Goal: Task Accomplishment & Management: Manage account settings

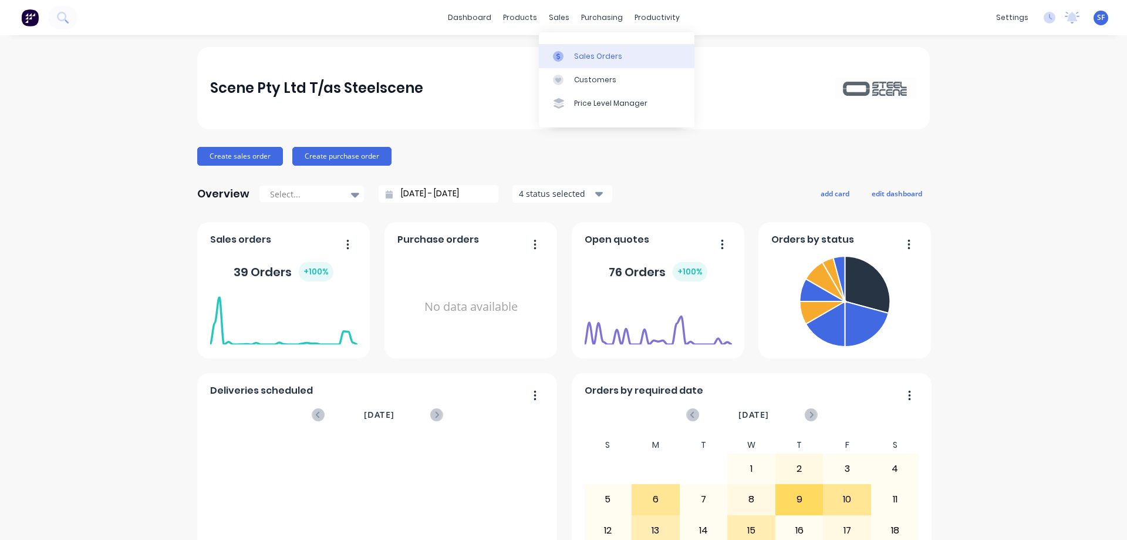
click at [587, 52] on div "Sales Orders" at bounding box center [598, 56] width 48 height 11
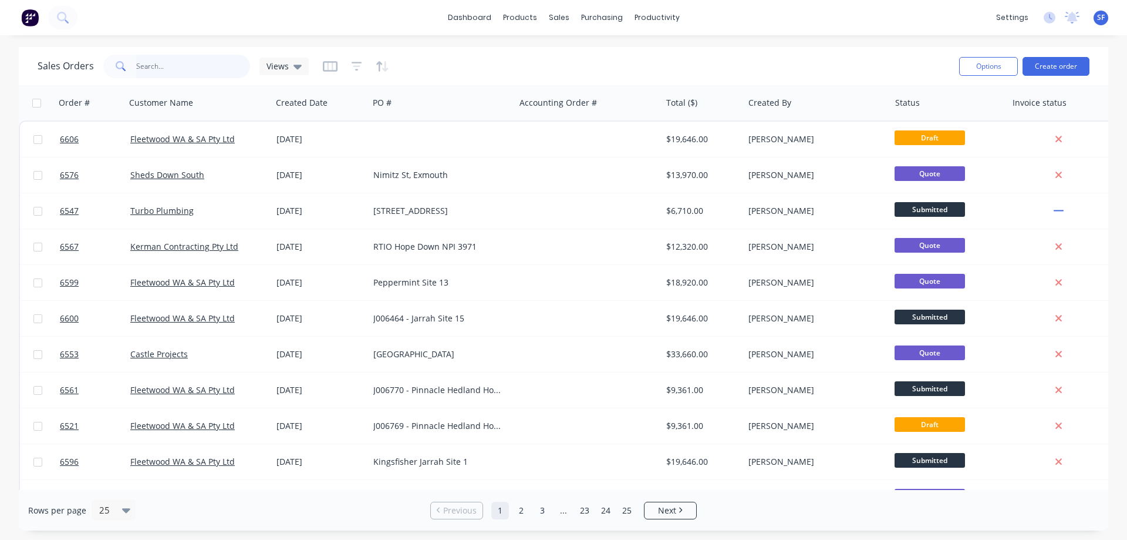
click at [184, 72] on input "text" at bounding box center [193, 66] width 114 height 23
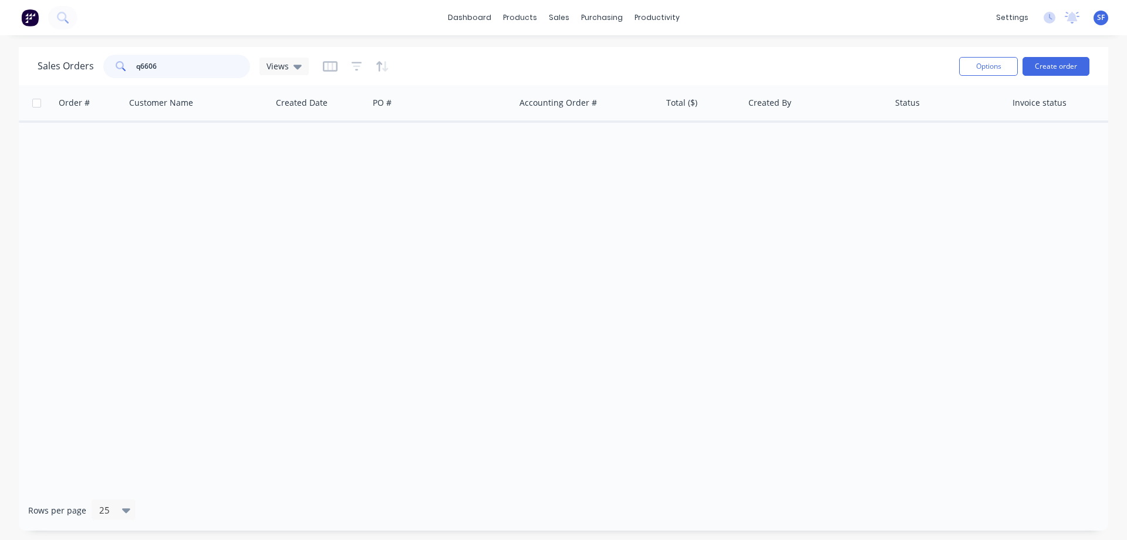
click at [141, 65] on input "q6606" at bounding box center [193, 66] width 114 height 23
click at [166, 68] on input "6606" at bounding box center [193, 66] width 114 height 23
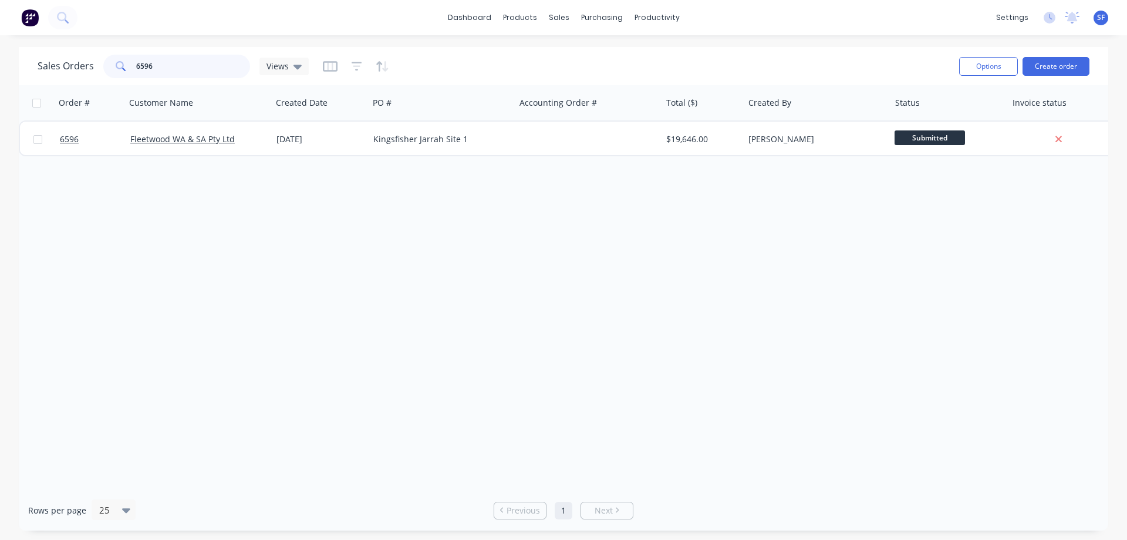
drag, startPoint x: 163, startPoint y: 66, endPoint x: 120, endPoint y: 66, distance: 42.9
click at [120, 66] on div "6596" at bounding box center [176, 66] width 147 height 23
type input "fleetwood"
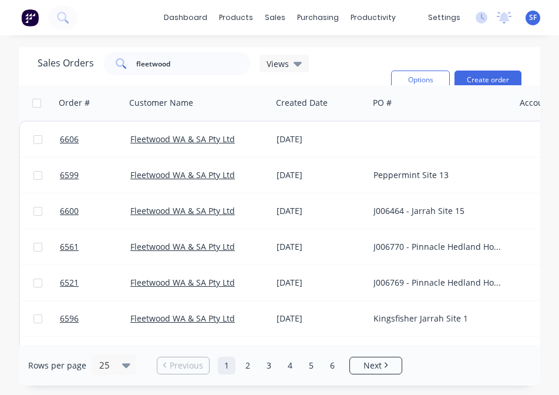
click at [546, 341] on div "Sales Orders fleetwood Views Options Create order Order # Customer Name Created…" at bounding box center [279, 216] width 559 height 338
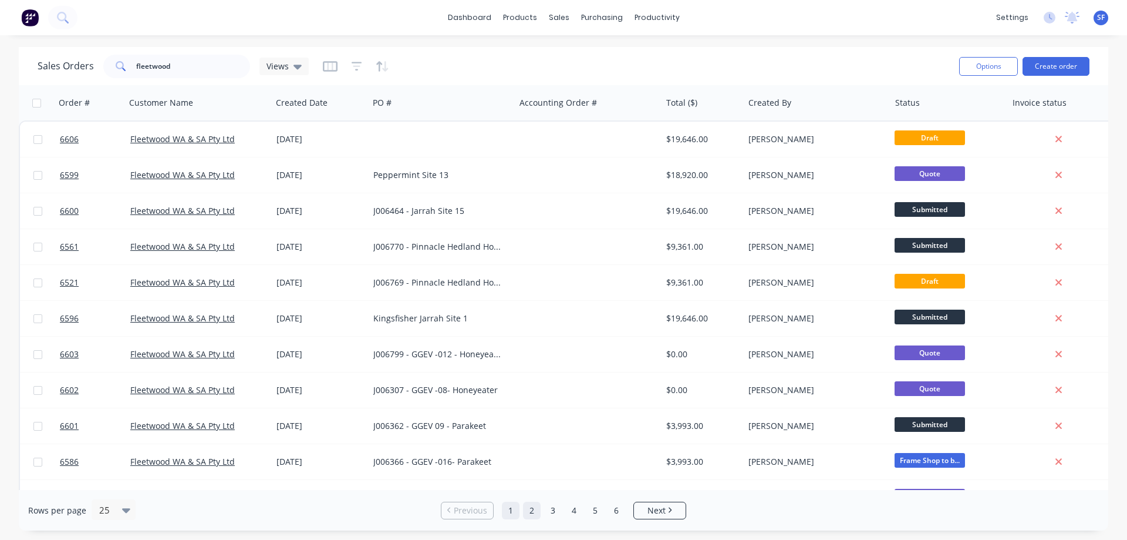
click at [533, 513] on link "2" at bounding box center [532, 510] width 18 height 18
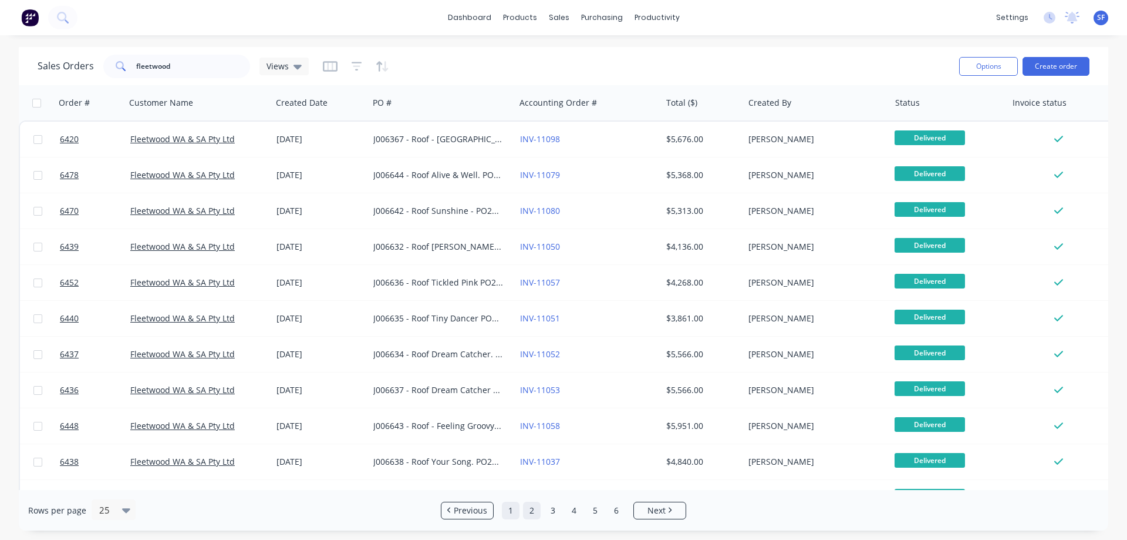
click at [507, 511] on link "1" at bounding box center [511, 510] width 18 height 18
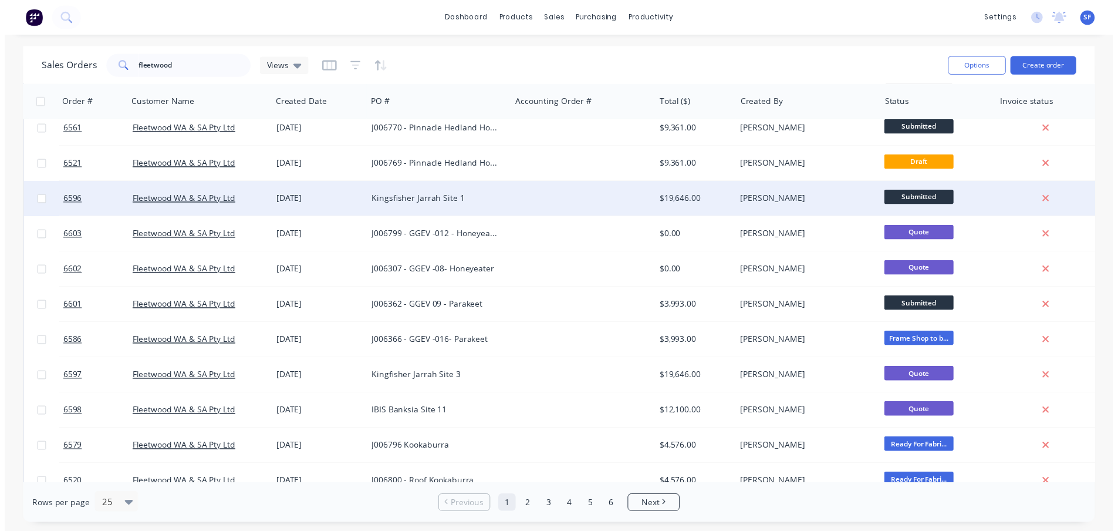
scroll to position [117, 0]
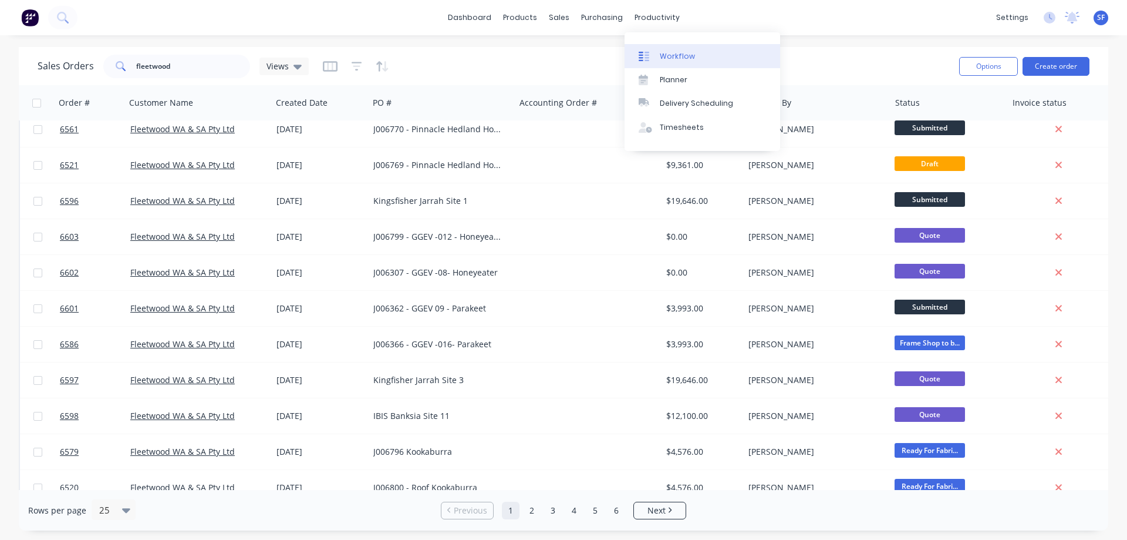
click at [671, 52] on div "Workflow" at bounding box center [677, 56] width 35 height 11
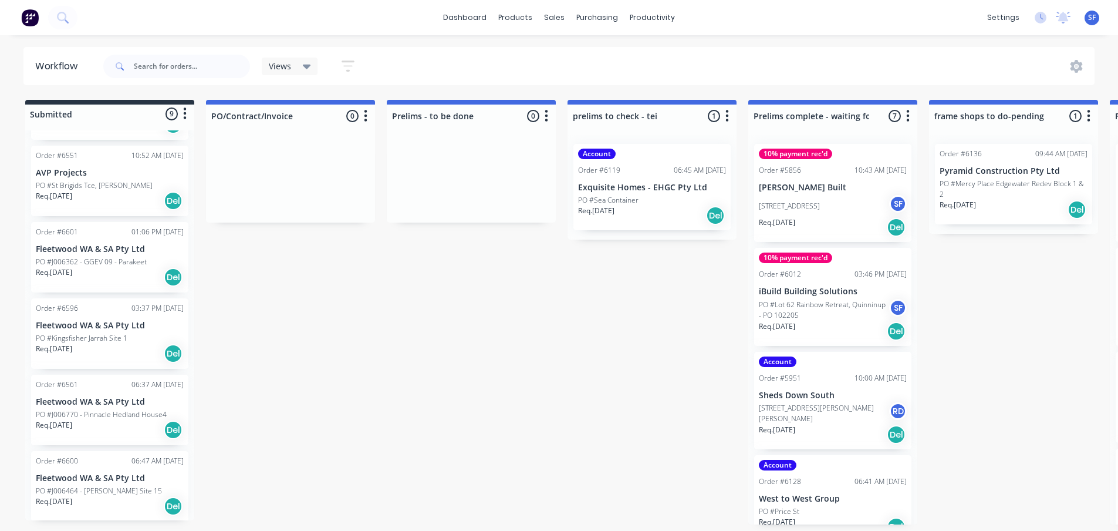
scroll to position [360, 0]
click at [81, 261] on p "PO #J006362 - GGEV 09 - Parakeet" at bounding box center [91, 260] width 111 height 11
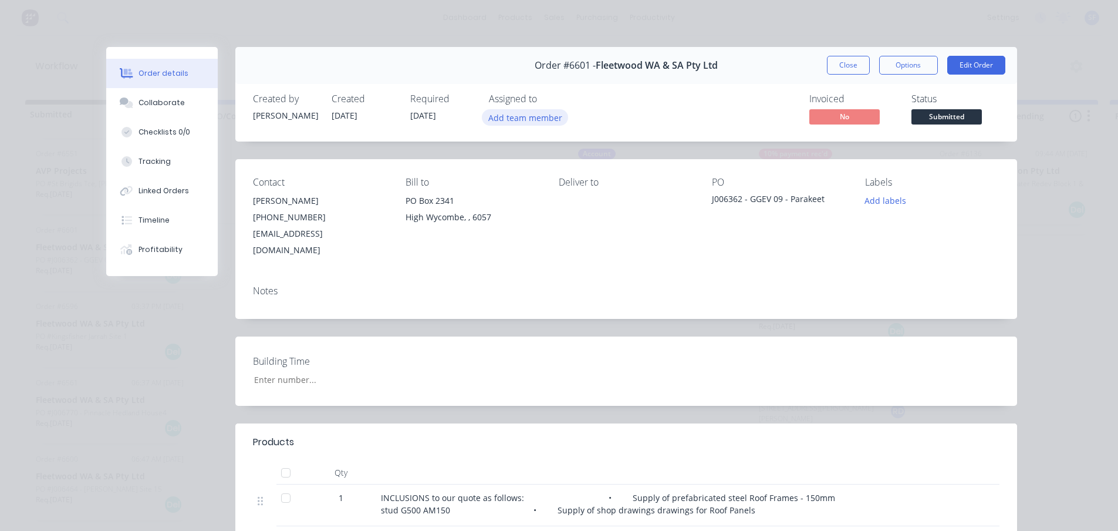
click at [525, 110] on button "Add team member" at bounding box center [525, 117] width 86 height 16
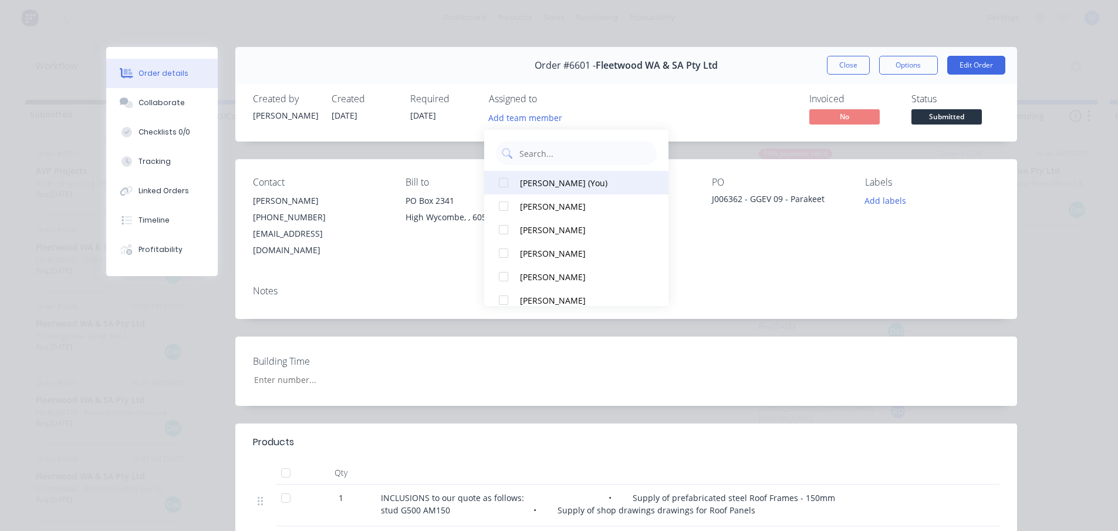
click at [540, 180] on div "[PERSON_NAME] (You)" at bounding box center [582, 183] width 124 height 12
click at [848, 60] on button "Close" at bounding box center [848, 65] width 43 height 19
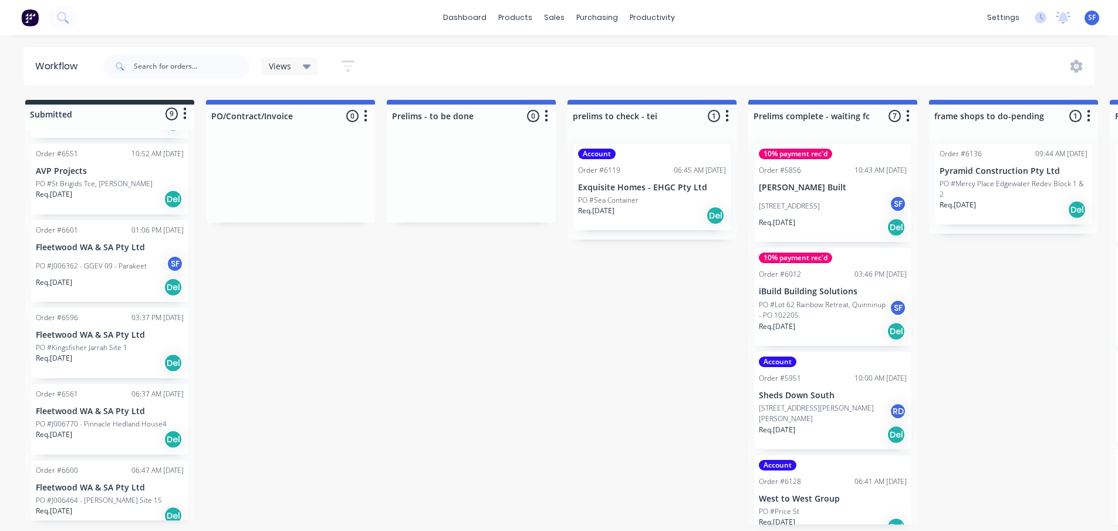
click at [132, 353] on div "Req. [DATE] Del" at bounding box center [110, 363] width 148 height 20
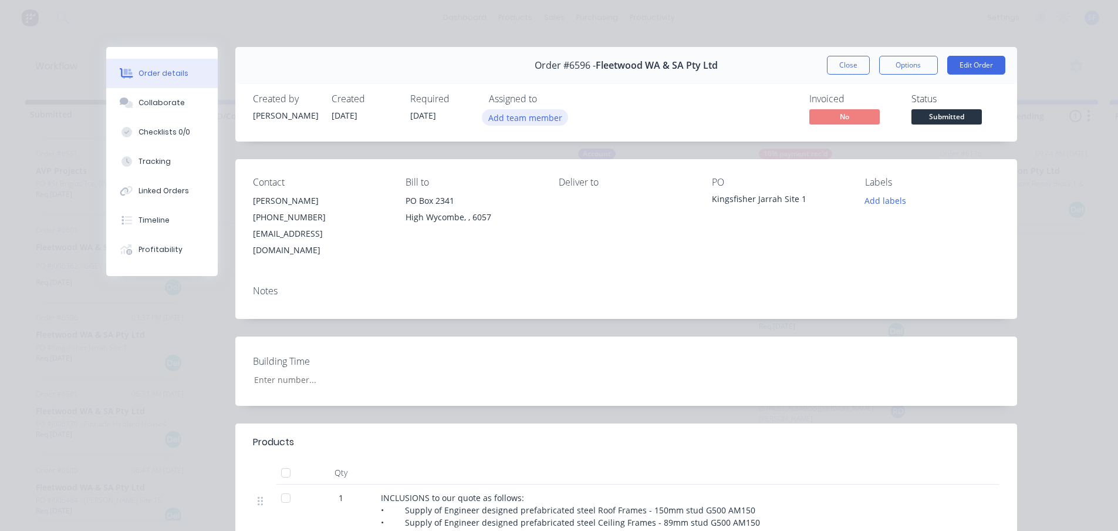
click at [533, 121] on button "Add team member" at bounding box center [525, 117] width 86 height 16
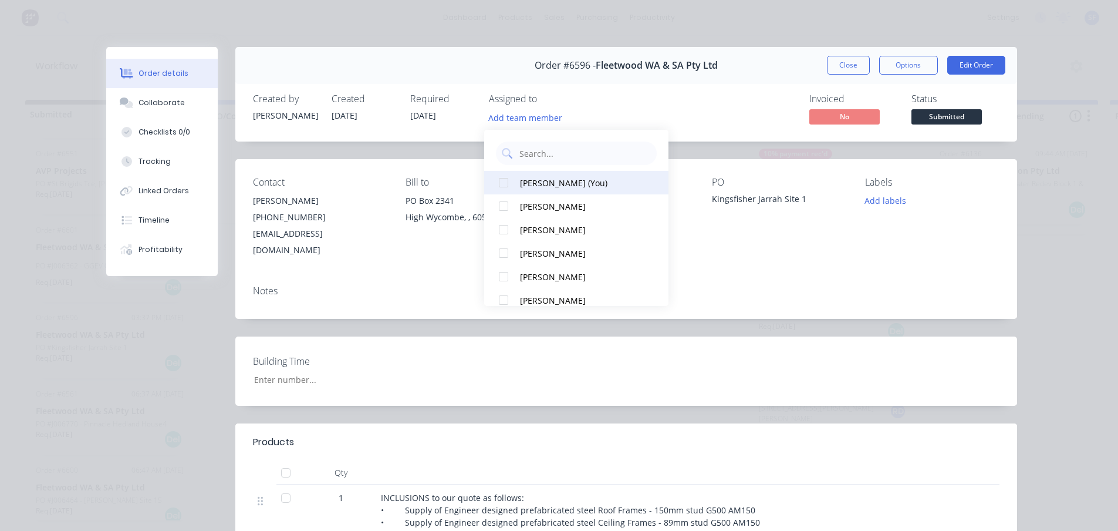
click at [557, 180] on div "[PERSON_NAME] (You)" at bounding box center [582, 183] width 124 height 12
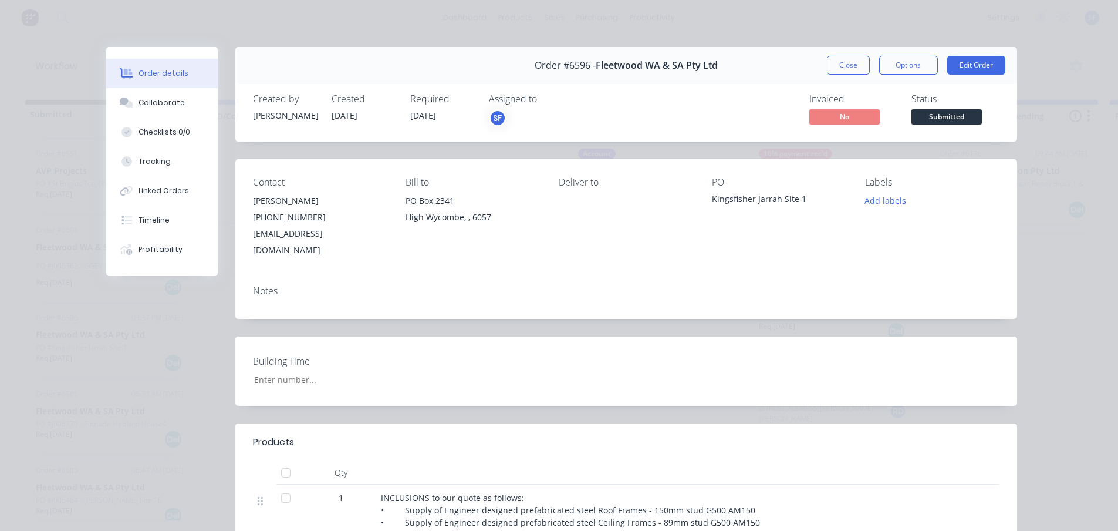
click at [719, 109] on div "Invoiced No Status Submitted" at bounding box center [803, 110] width 393 height 34
click at [850, 69] on button "Close" at bounding box center [848, 65] width 43 height 19
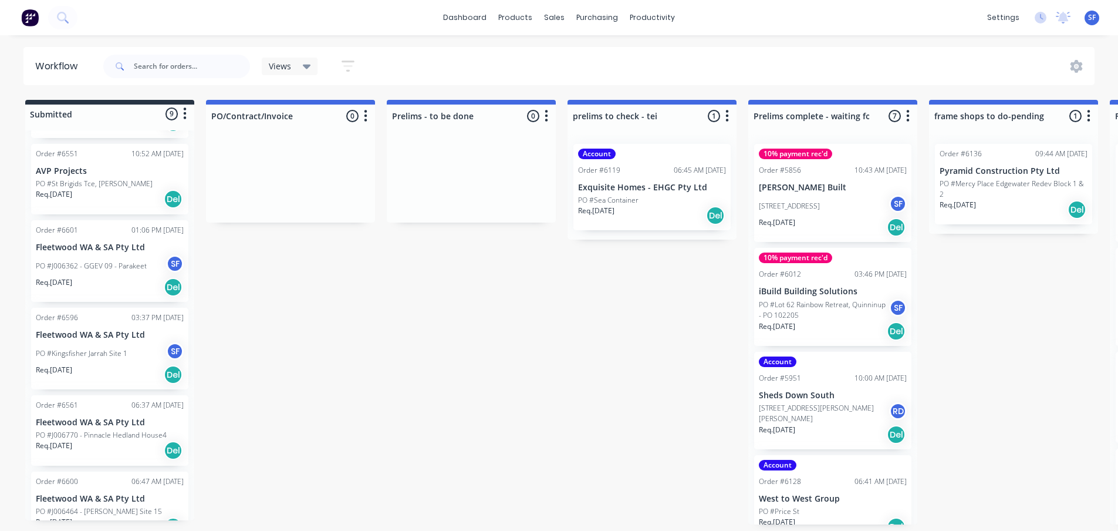
scroll to position [382, 0]
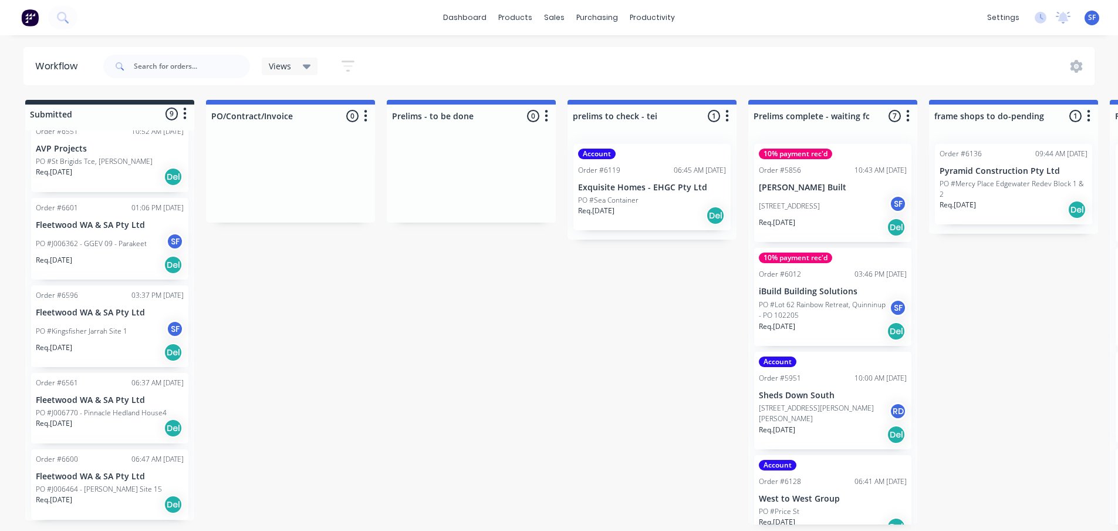
click at [133, 416] on p "PO #J006770 - Pinnacle Hedland House4" at bounding box center [101, 412] width 131 height 11
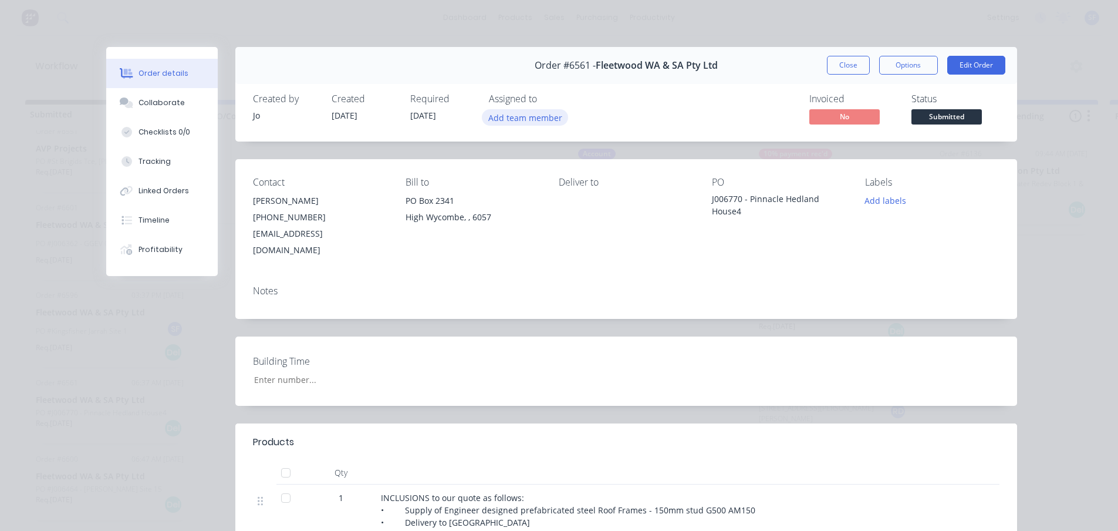
click at [531, 123] on button "Add team member" at bounding box center [525, 117] width 86 height 16
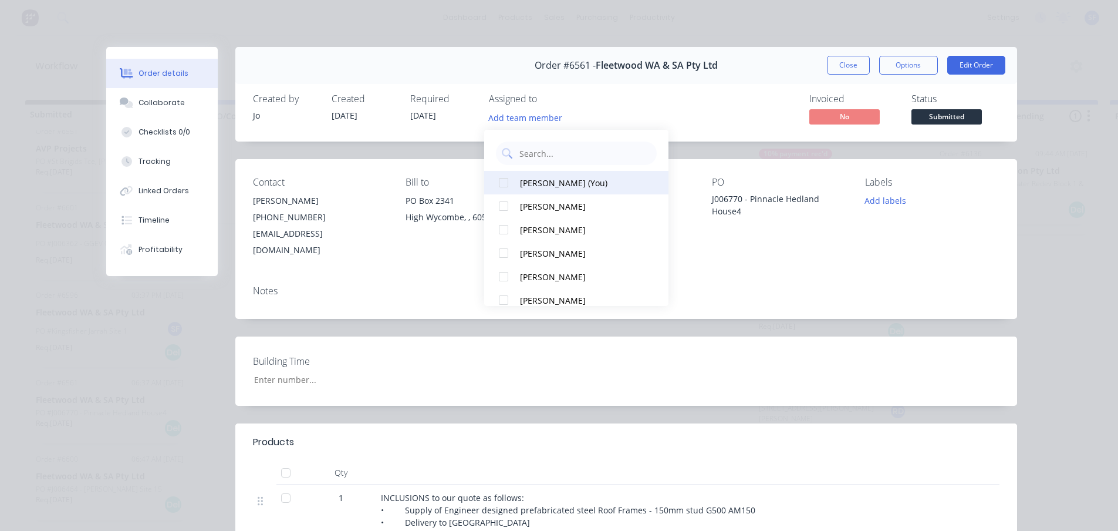
click at [536, 180] on div "[PERSON_NAME] (You)" at bounding box center [582, 183] width 124 height 12
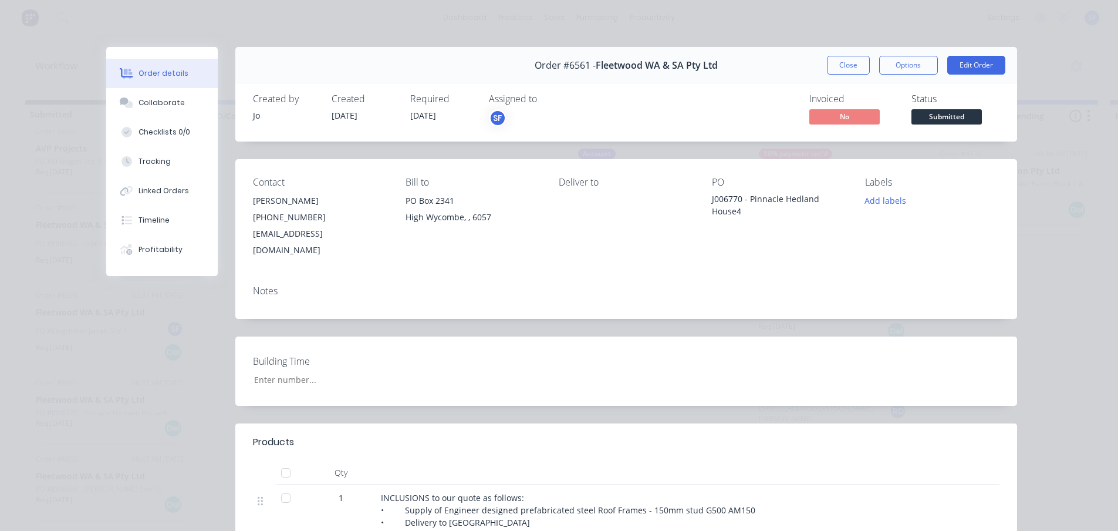
click at [685, 93] on div "Invoiced No Status Submitted" at bounding box center [803, 110] width 393 height 34
click at [841, 66] on button "Close" at bounding box center [848, 65] width 43 height 19
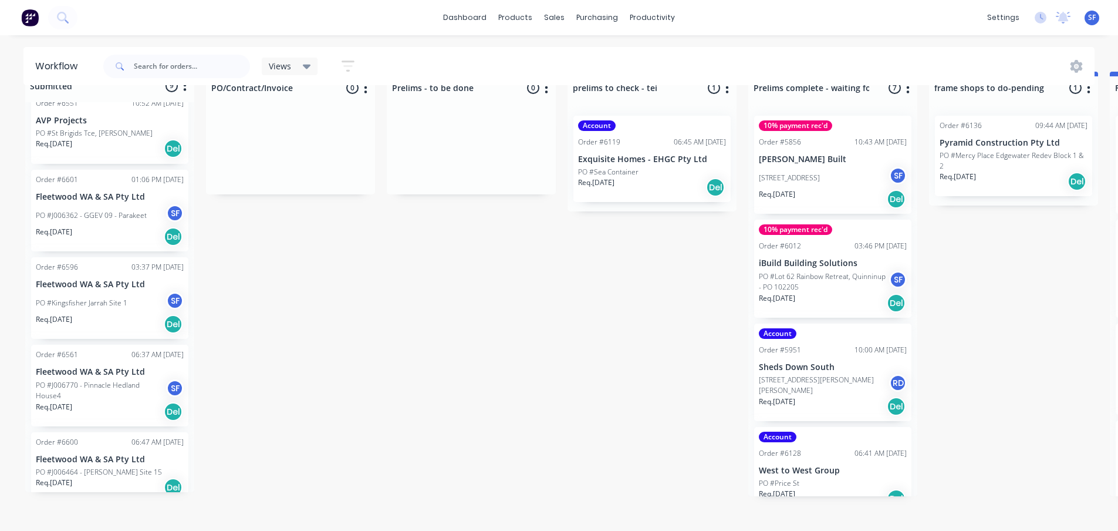
scroll to position [50, 0]
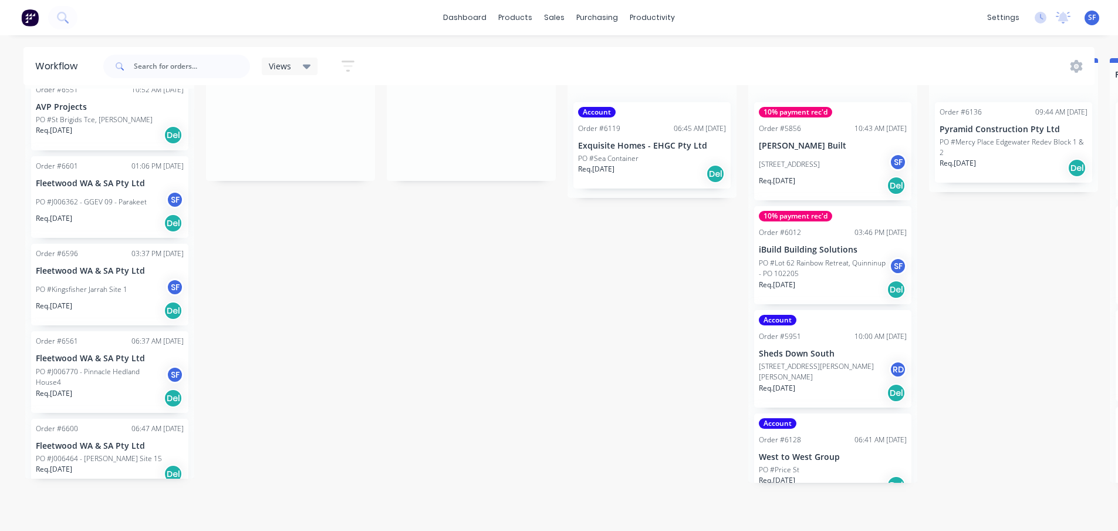
click at [129, 453] on div "PO #J006464 - [PERSON_NAME] Site 15" at bounding box center [110, 458] width 148 height 11
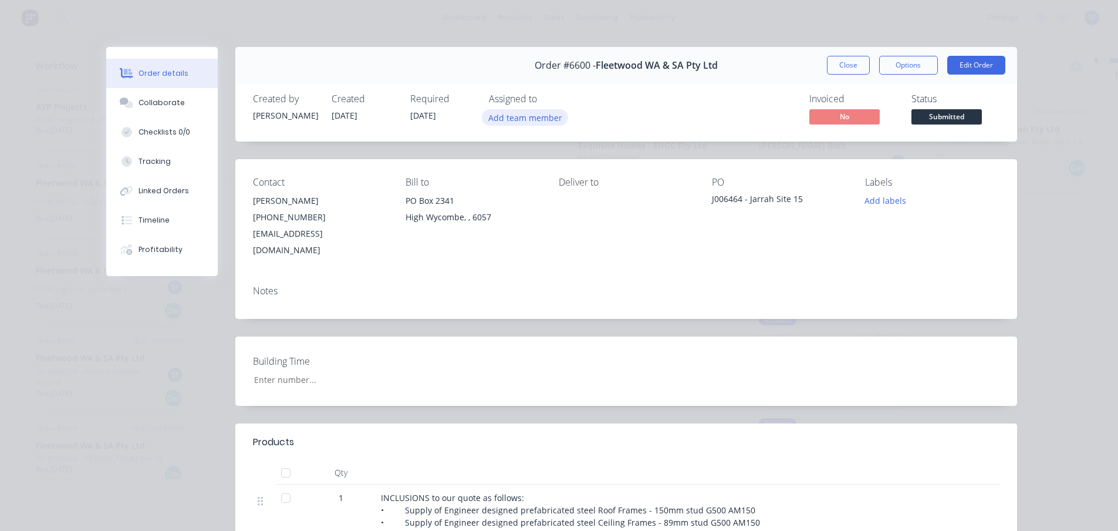
click at [535, 120] on button "Add team member" at bounding box center [525, 117] width 86 height 16
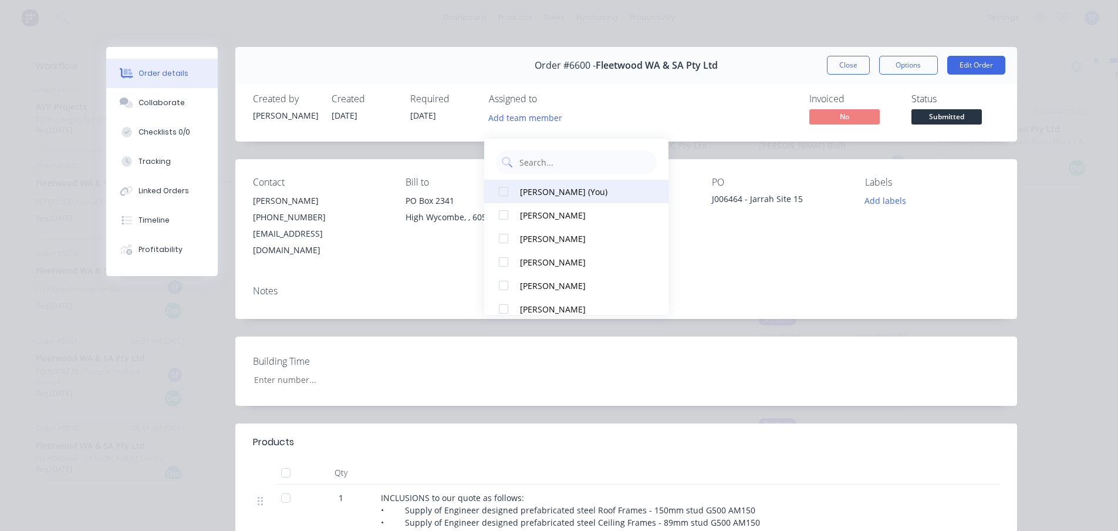
click at [547, 186] on div "[PERSON_NAME] (You)" at bounding box center [582, 192] width 124 height 12
click at [847, 66] on button "Close" at bounding box center [848, 65] width 43 height 19
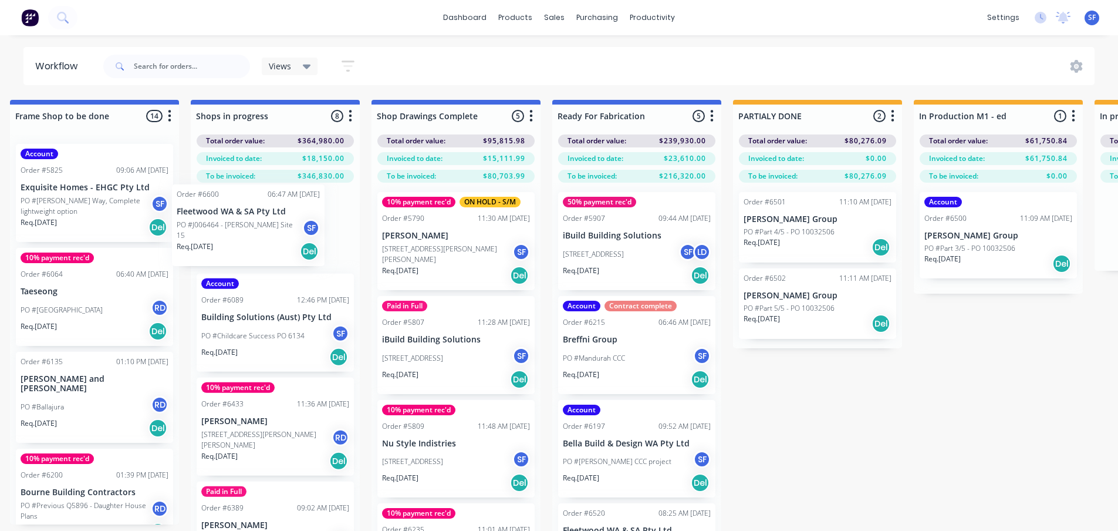
scroll to position [0, 1099]
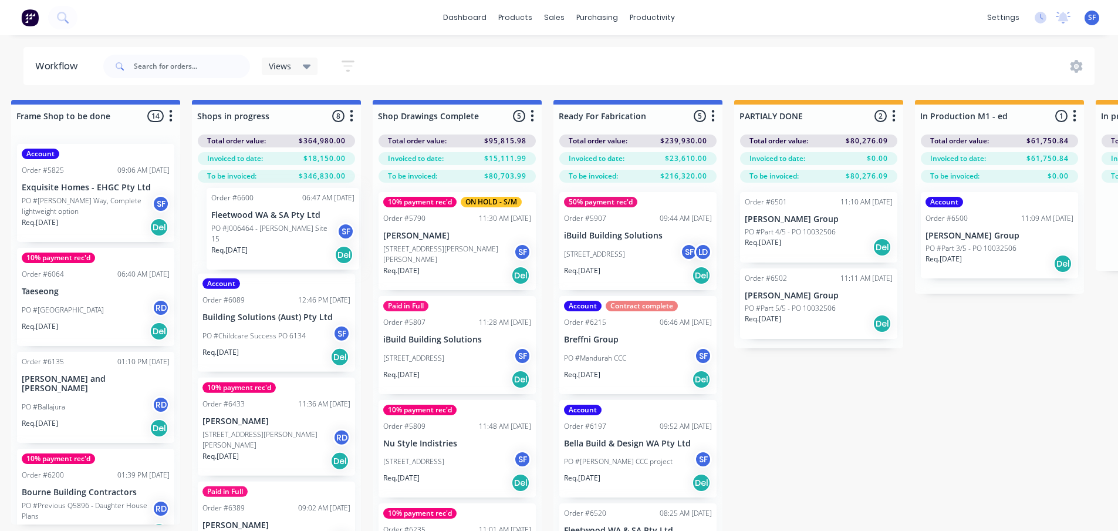
drag, startPoint x: 64, startPoint y: 432, endPoint x: 247, endPoint y: 233, distance: 270.5
click at [247, 233] on div "Submitted 9 Status colour #273444 hex #273444 Save Cancel Summaries Total order…" at bounding box center [382, 336] width 2980 height 473
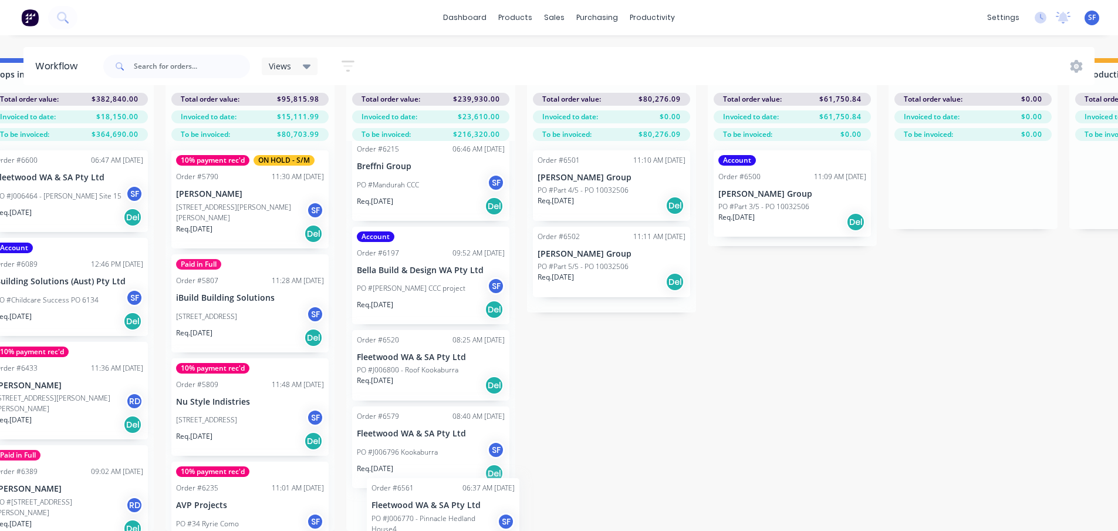
scroll to position [177, 0]
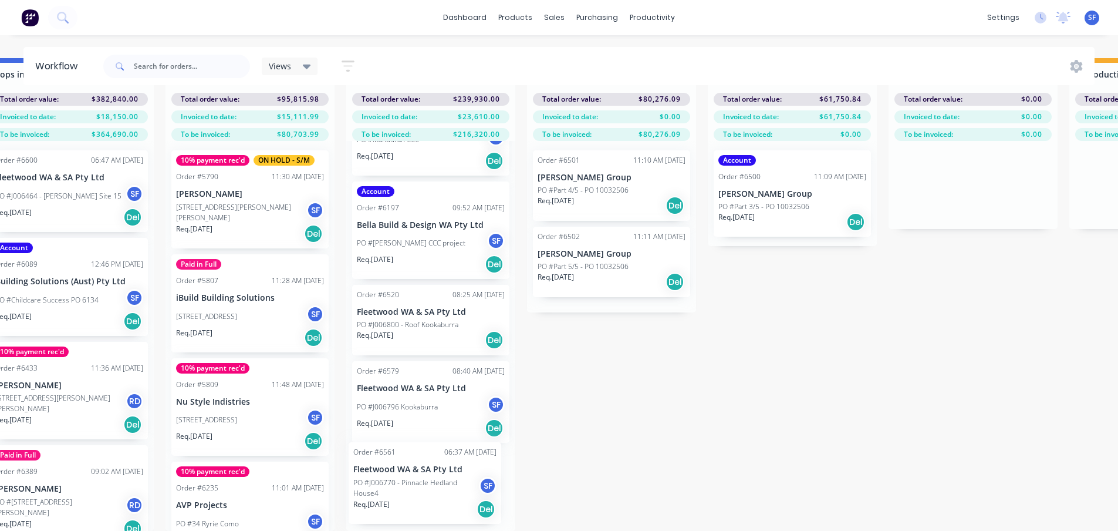
drag, startPoint x: 67, startPoint y: 430, endPoint x: 424, endPoint y: 486, distance: 362.0
click at [424, 486] on div "Submitted 8 Status colour #273444 hex #273444 Save Cancel Summaries Total order…" at bounding box center [175, 294] width 2980 height 473
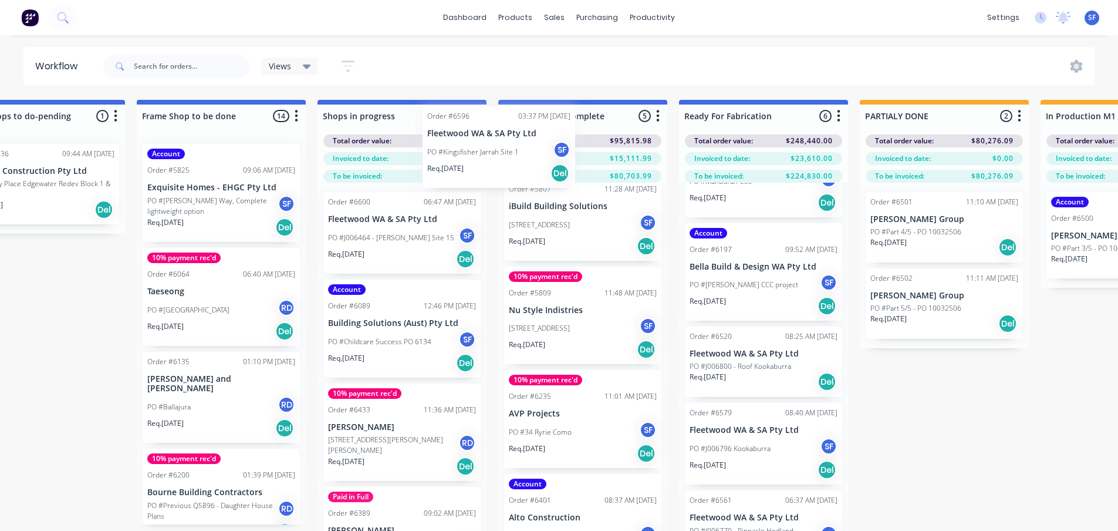
scroll to position [100, 0]
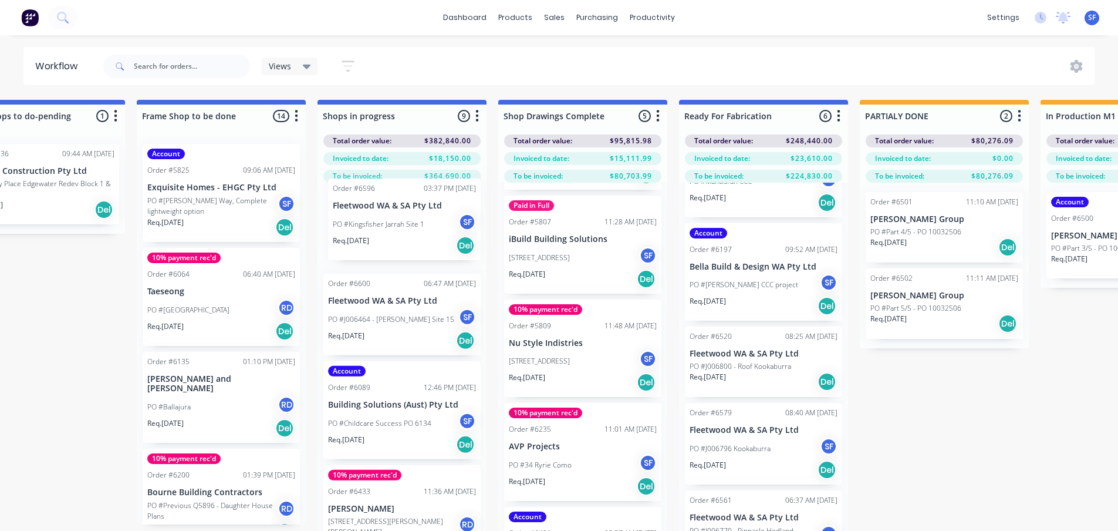
drag, startPoint x: 64, startPoint y: 433, endPoint x: 372, endPoint y: 224, distance: 372.4
click at [372, 224] on div "Submitted 7 Status colour #273444 hex #273444 Save Cancel Summaries Total order…" at bounding box center [508, 336] width 2980 height 473
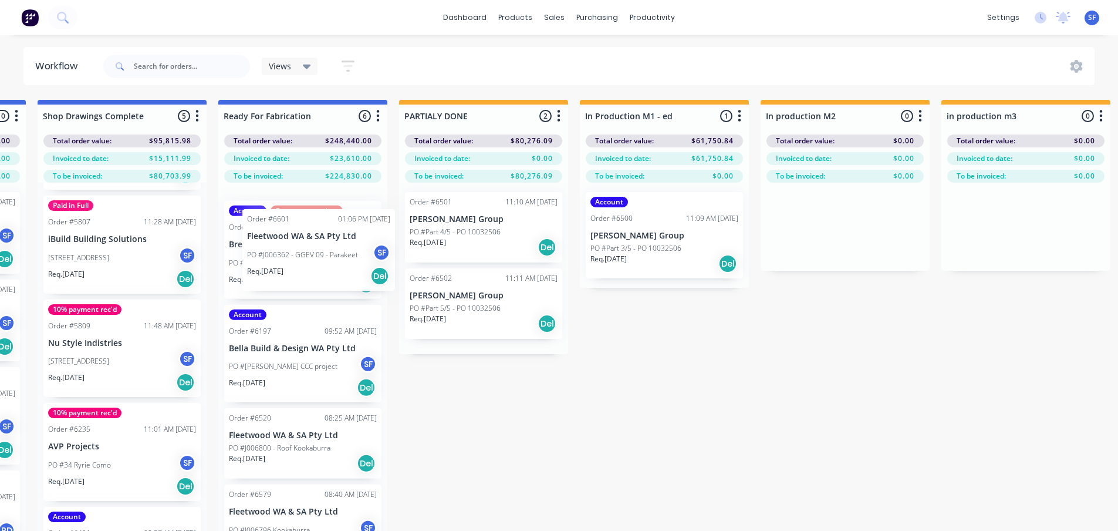
scroll to position [101, 0]
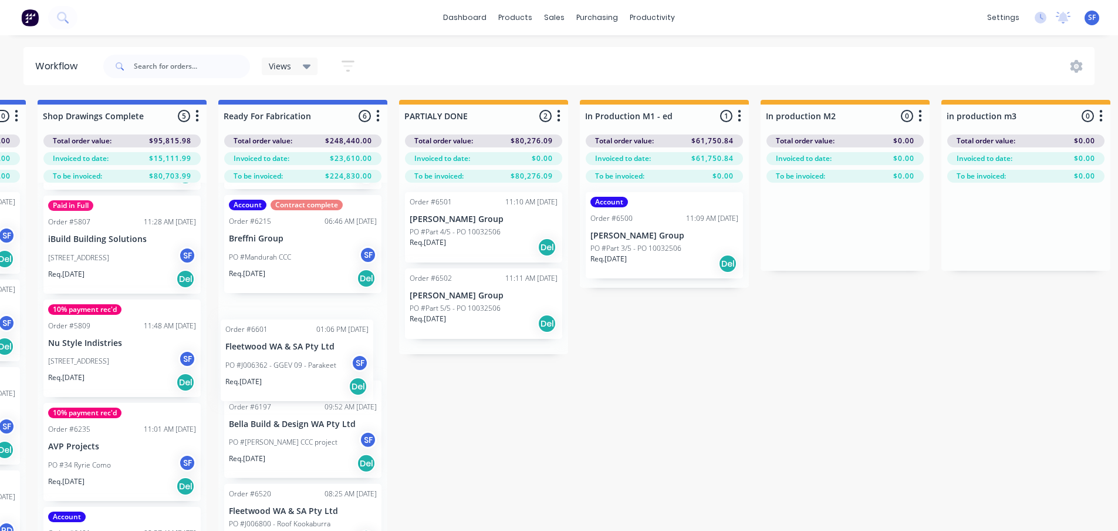
drag, startPoint x: 69, startPoint y: 421, endPoint x: 264, endPoint y: 353, distance: 206.3
click at [264, 353] on div "Submitted 6 Status colour #273444 hex #273444 Save Cancel Summaries Total order…" at bounding box center [47, 336] width 2980 height 473
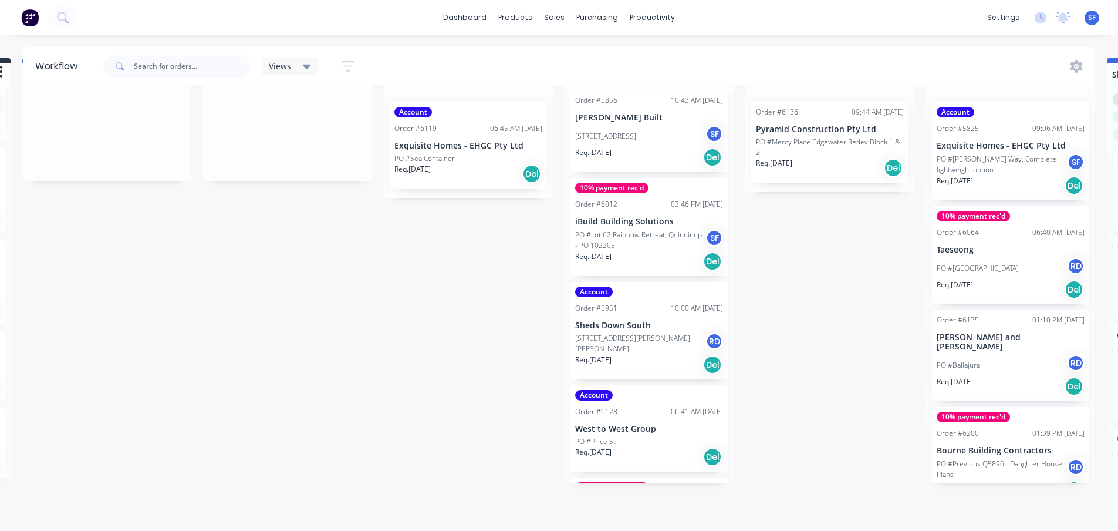
scroll to position [50, 0]
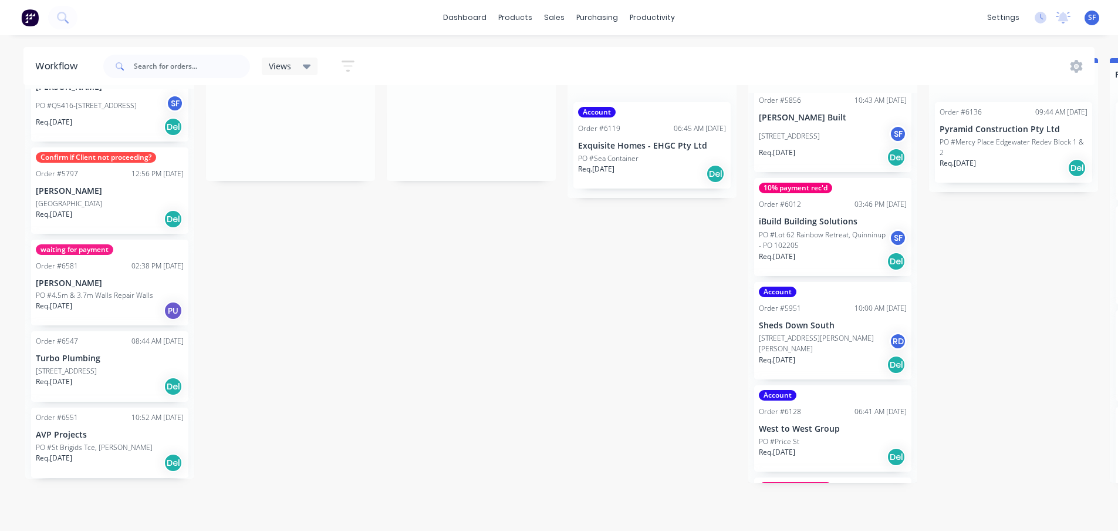
click at [106, 353] on p "Turbo Plumbing" at bounding box center [110, 358] width 148 height 10
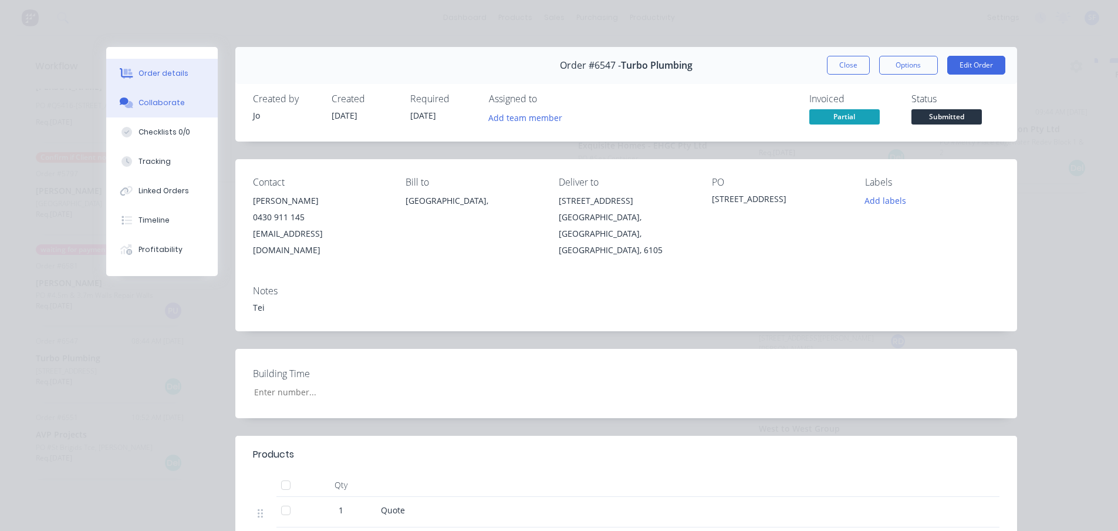
click at [170, 101] on div "Collaborate" at bounding box center [162, 102] width 46 height 11
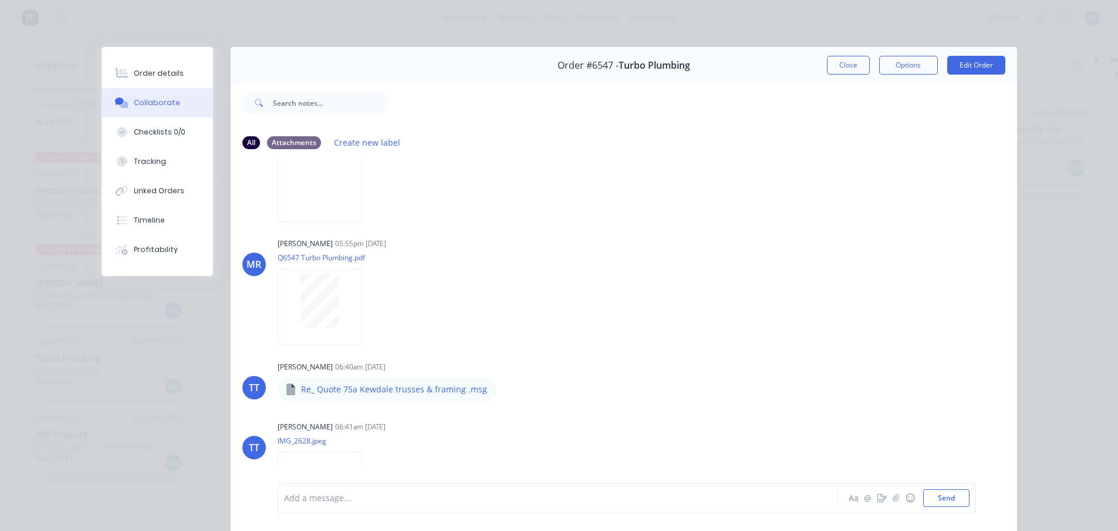
scroll to position [235, 0]
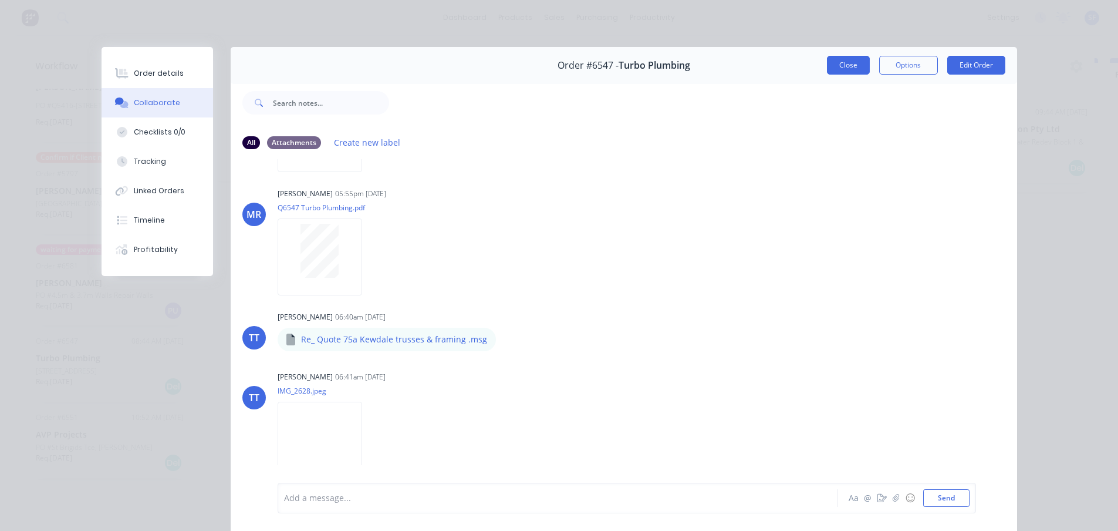
click at [847, 65] on button "Close" at bounding box center [848, 65] width 43 height 19
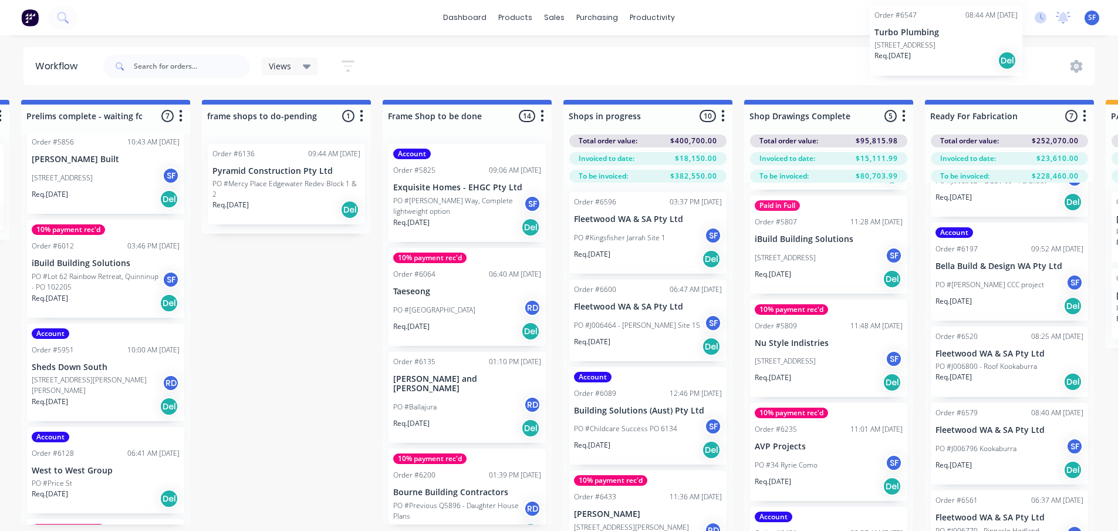
scroll to position [0, 731]
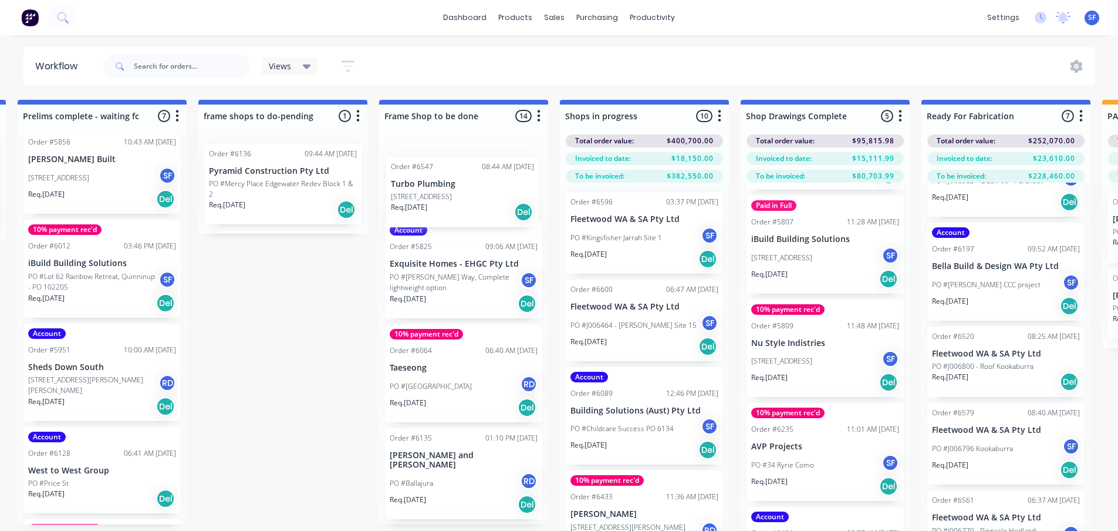
drag, startPoint x: 62, startPoint y: 356, endPoint x: 429, endPoint y: 192, distance: 402.4
click at [429, 192] on div "Submitted 5 Status colour #273444 hex #273444 Save Cancel Summaries Total order…" at bounding box center [750, 336] width 2980 height 473
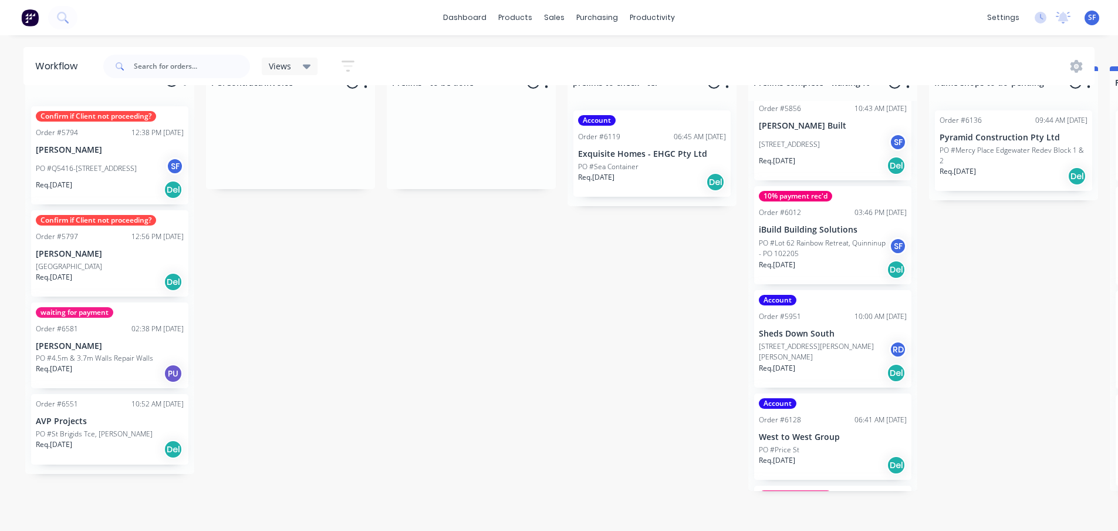
scroll to position [50, 0]
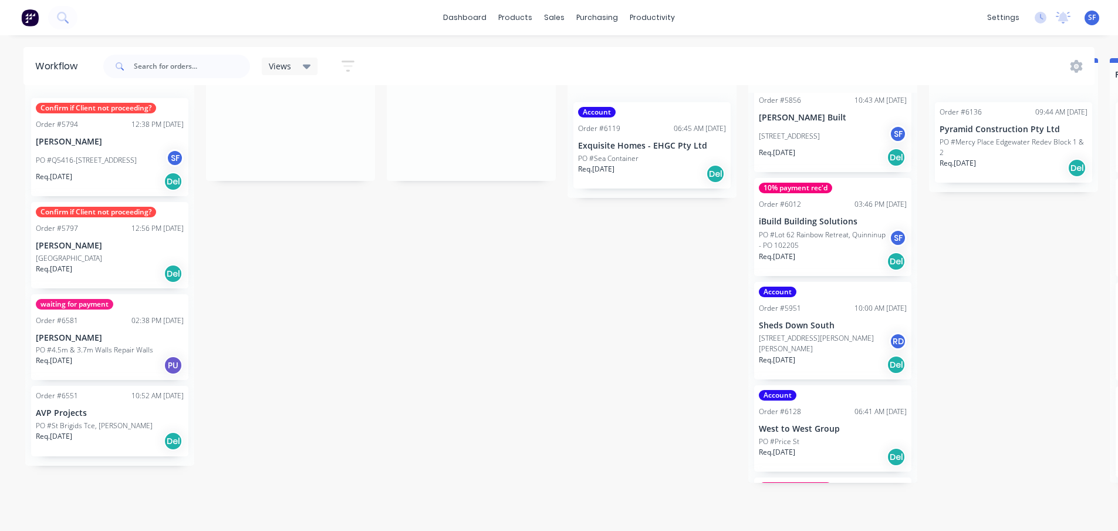
click at [97, 408] on p "AVP Projects" at bounding box center [110, 413] width 148 height 10
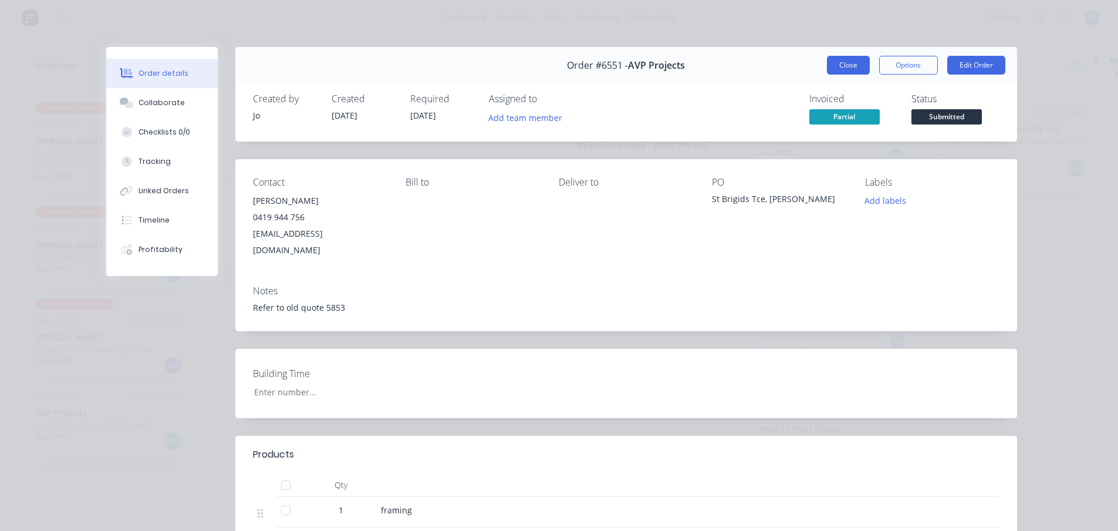
click at [861, 66] on button "Close" at bounding box center [848, 65] width 43 height 19
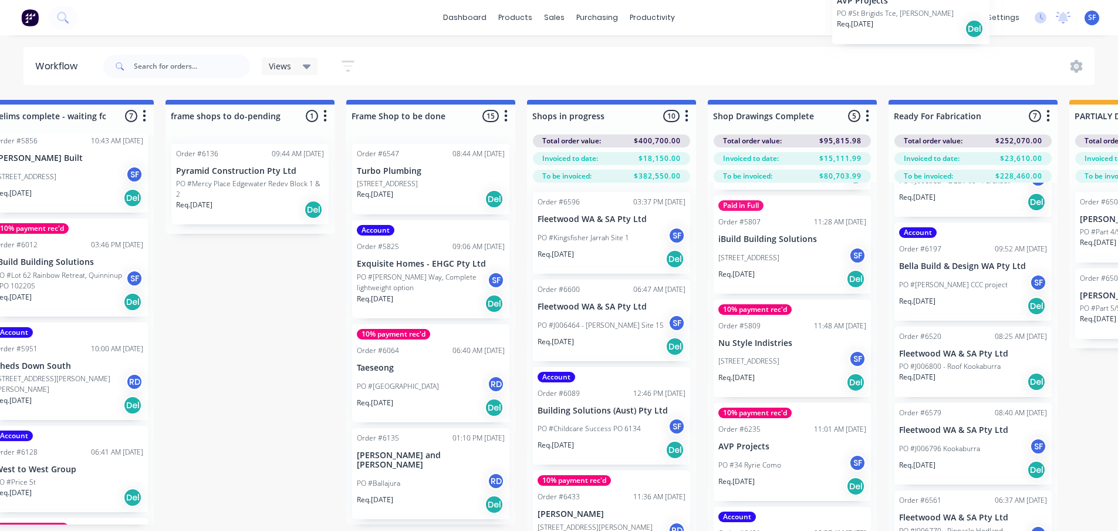
scroll to position [0, 769]
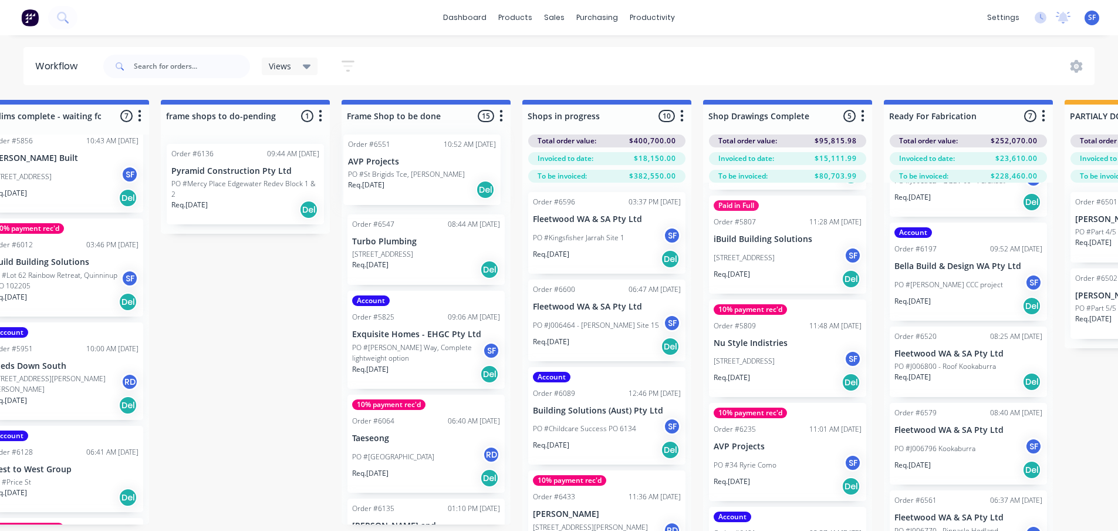
drag, startPoint x: 106, startPoint y: 417, endPoint x: 373, endPoint y: 175, distance: 360.4
click at [373, 175] on div "Submitted 4 Status colour #273444 hex #273444 Save Cancel Summaries Total order…" at bounding box center [713, 336] width 2980 height 473
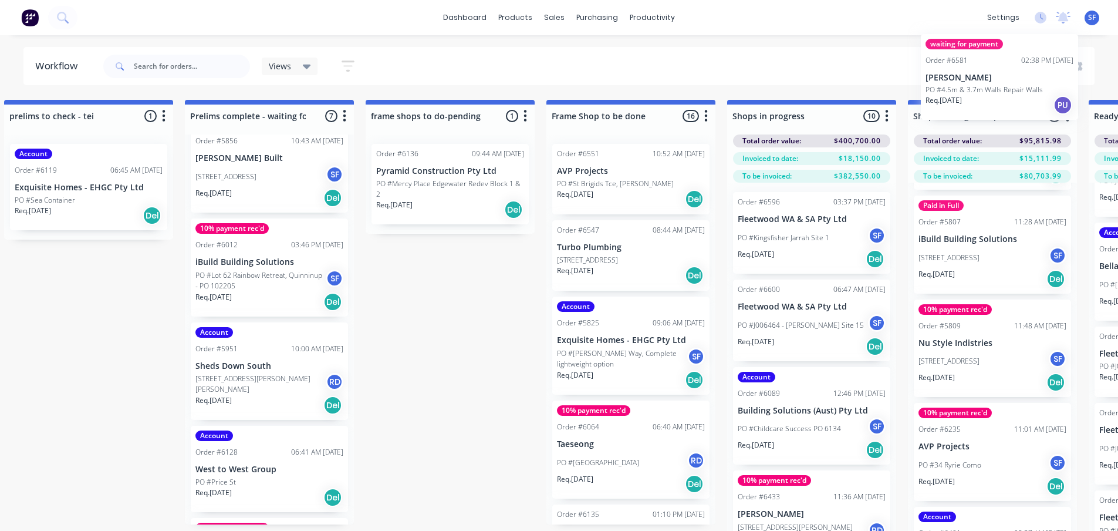
scroll to position [0, 571]
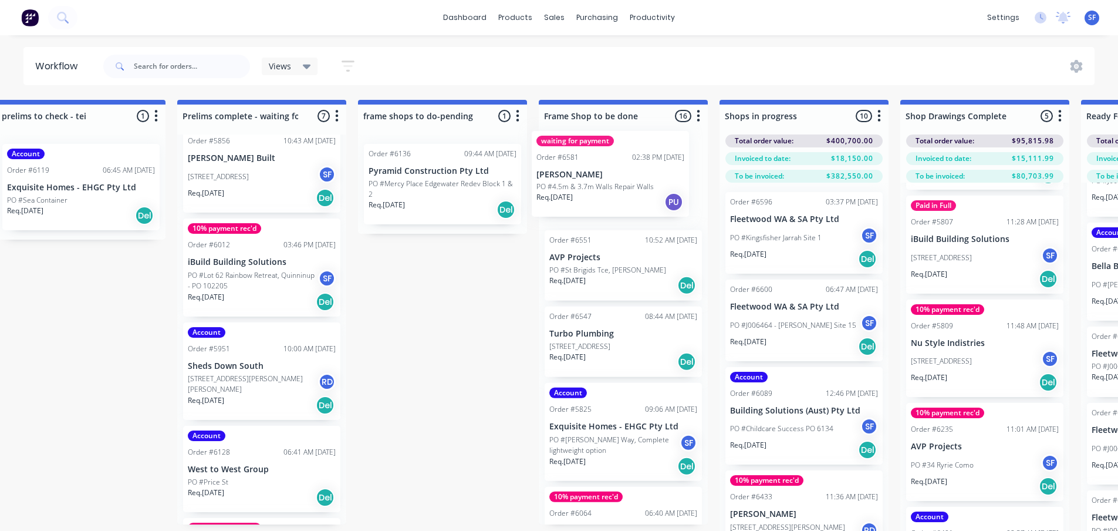
drag, startPoint x: 100, startPoint y: 372, endPoint x: 612, endPoint y: 167, distance: 551.1
click at [612, 167] on div "Submitted 3 Status colour #273444 hex #273444 Save Cancel Summaries Total order…" at bounding box center [910, 336] width 2980 height 473
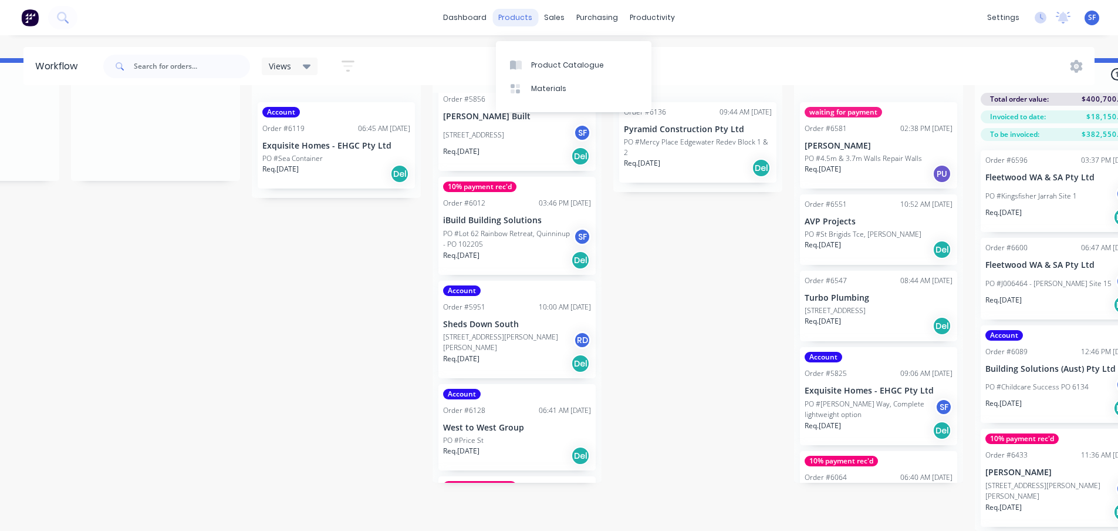
scroll to position [50, 0]
